Goal: Task Accomplishment & Management: Complete application form

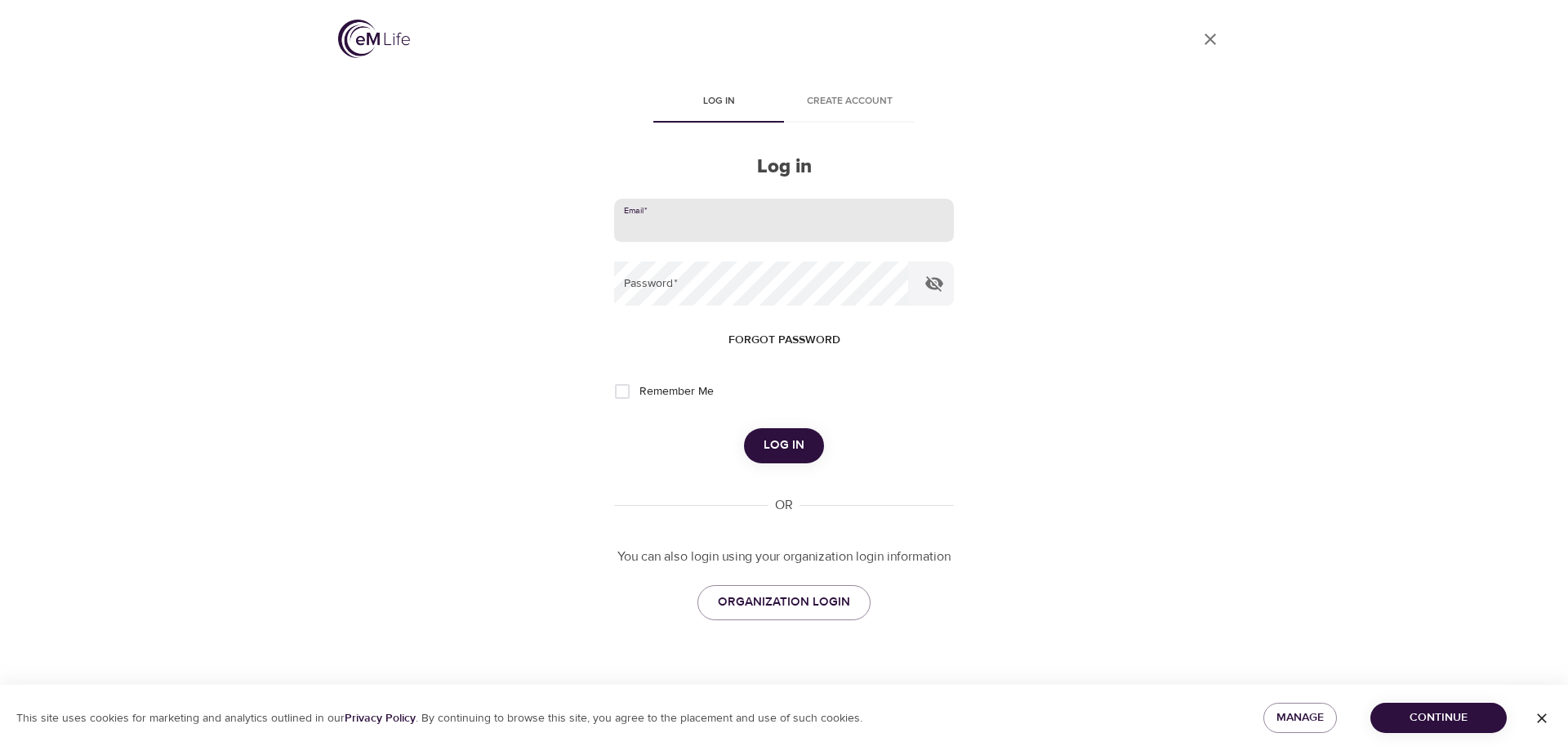
click at [729, 227] on input "email" at bounding box center [783, 220] width 339 height 44
type input "[EMAIL_ADDRESS][DOMAIN_NAME]"
click at [744, 428] on button "Log in" at bounding box center [784, 445] width 80 height 34
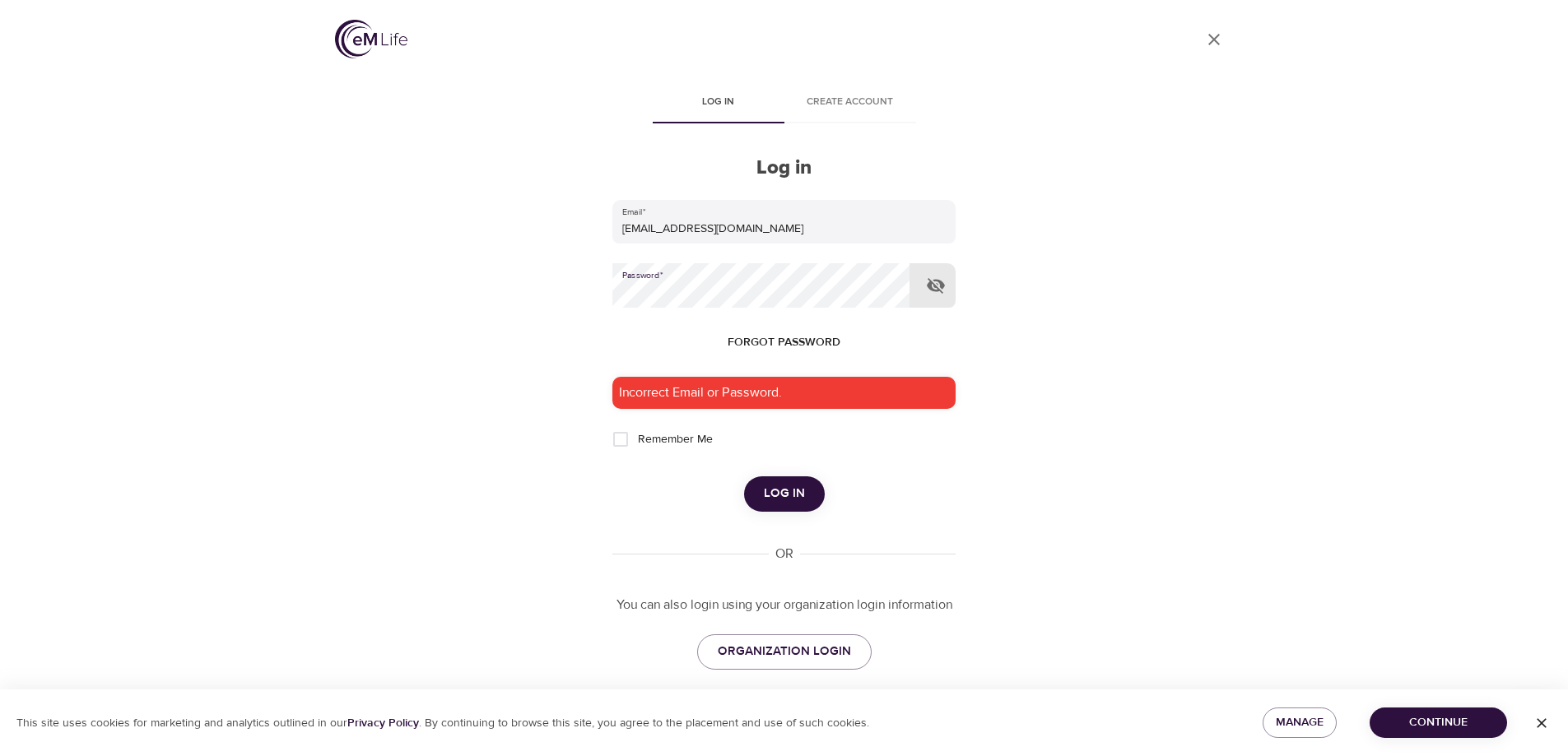
click at [555, 279] on div "User Profile Log in Create account Log in Email   * isampedro@univision.net Pas…" at bounding box center [784, 378] width 938 height 756
click at [744, 476] on button "Log in" at bounding box center [784, 493] width 81 height 34
click at [536, 281] on div "User Profile Log in Create account Log in Email   * isampedro@univision.net Pas…" at bounding box center [784, 378] width 938 height 756
click at [744, 476] on button "Log in" at bounding box center [784, 493] width 81 height 34
click at [807, 651] on span "ORGANIZATION LOGIN" at bounding box center [784, 651] width 134 height 21
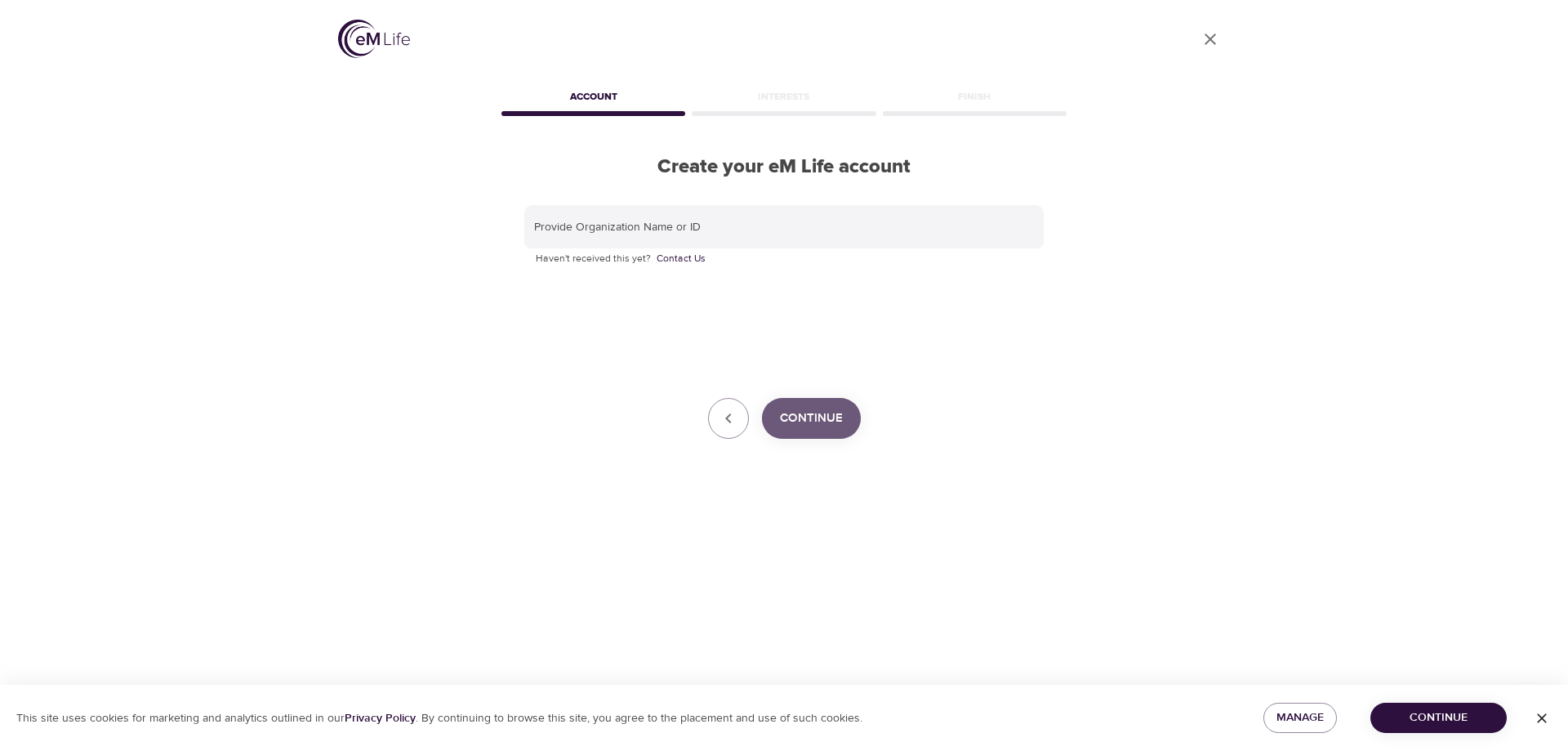
click at [817, 414] on span "Continue" at bounding box center [811, 418] width 63 height 21
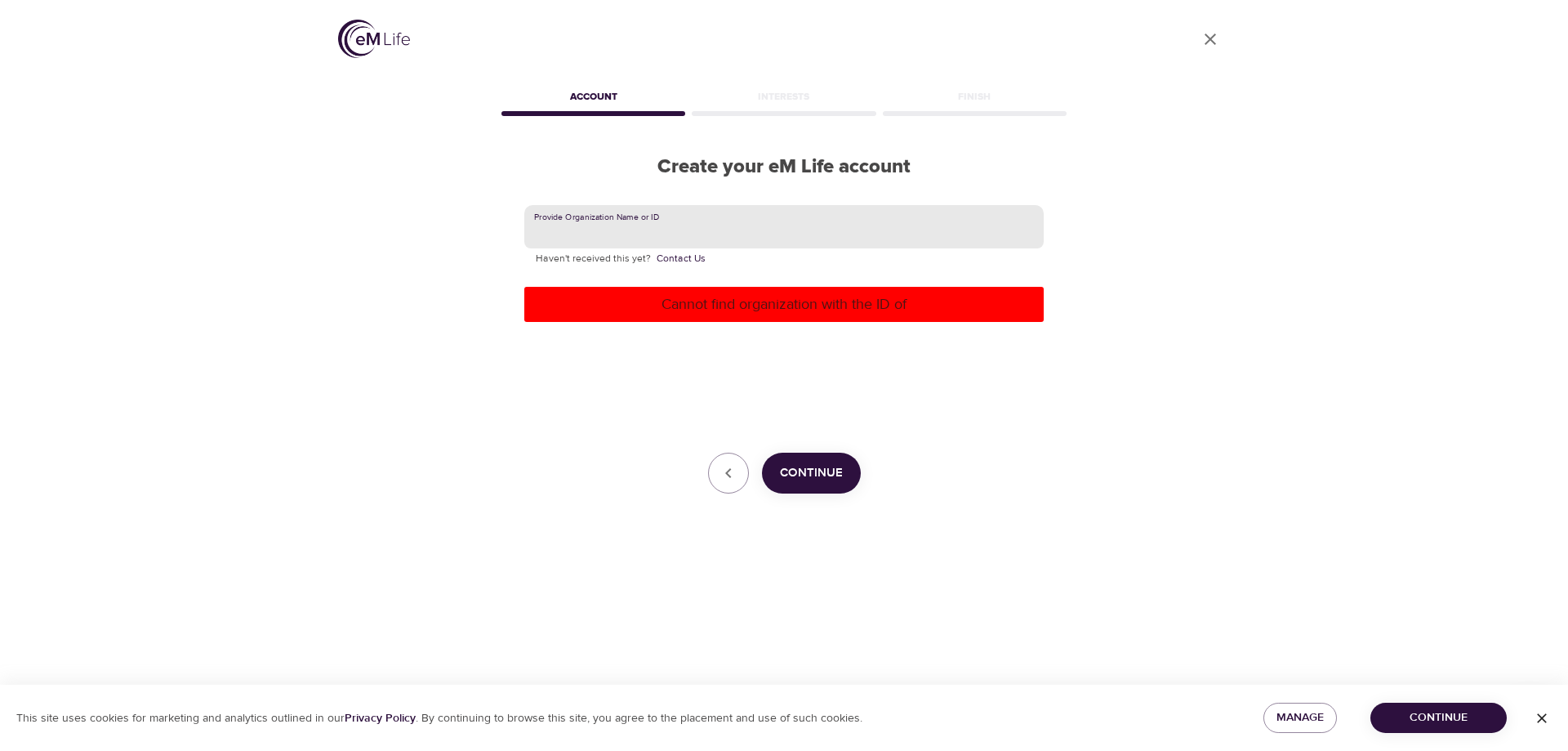
click at [736, 221] on input "text" at bounding box center [784, 227] width 520 height 44
